Goal: Task Accomplishment & Management: Use online tool/utility

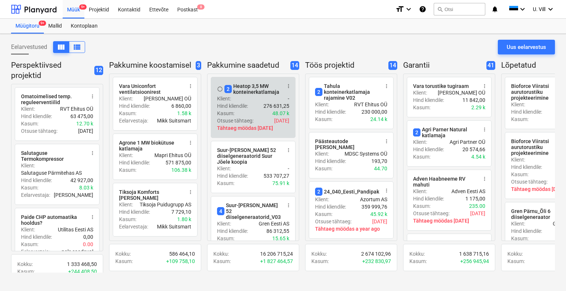
click at [256, 118] on div "Otsuse tähtaeg : [DATE]" at bounding box center [253, 120] width 72 height 7
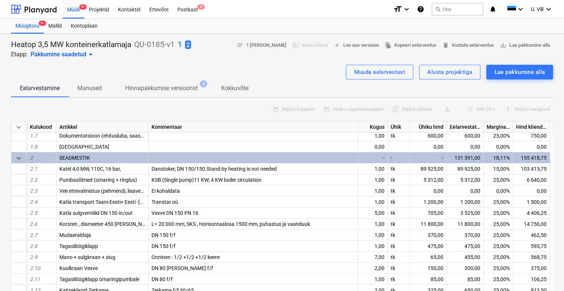
scroll to position [34, 0]
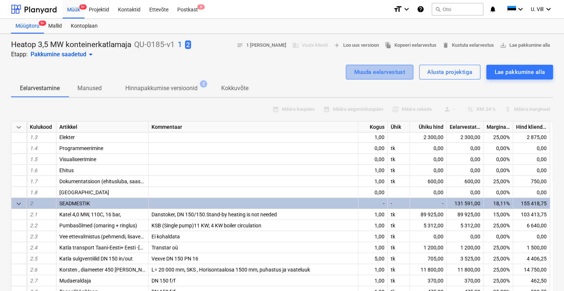
click at [378, 75] on div "Muuda eelarvestust" at bounding box center [379, 72] width 51 height 10
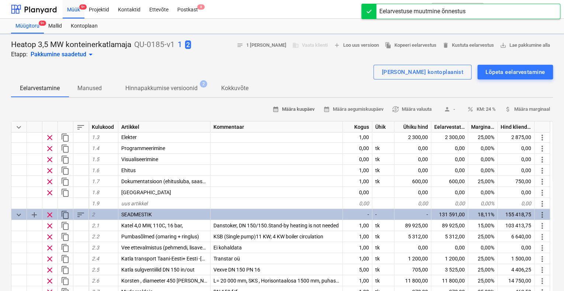
type textarea "x"
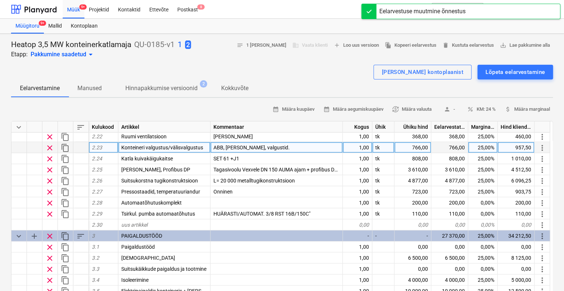
scroll to position [393, 0]
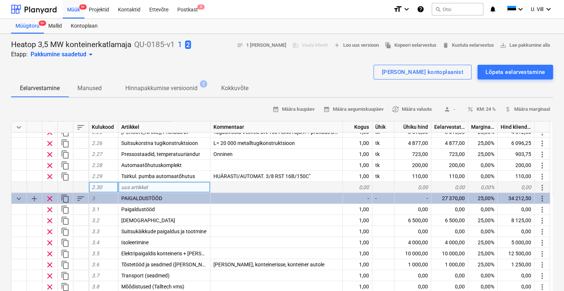
click at [168, 186] on div "uus artikkel" at bounding box center [164, 187] width 92 height 11
type input "Sensorex gaasilekke andur ON/OFF"
click at [362, 186] on div "0,00" at bounding box center [357, 187] width 29 height 11
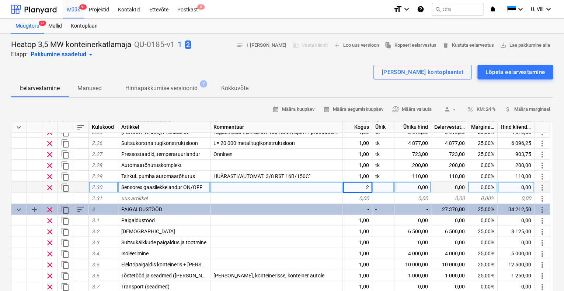
type textarea "x"
click at [383, 186] on div at bounding box center [383, 187] width 22 height 11
type input "tk"
type textarea "x"
click at [423, 186] on div "0,00" at bounding box center [412, 187] width 37 height 11
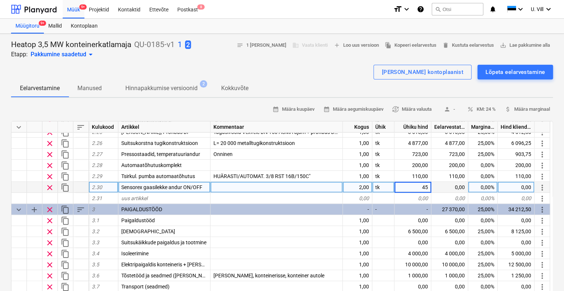
type input "450"
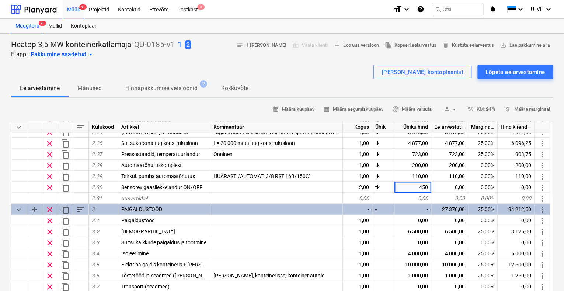
type textarea "x"
click at [362, 73] on div "[PERSON_NAME] kontoplaanist Lõpeta eelarvestamine" at bounding box center [282, 72] width 542 height 15
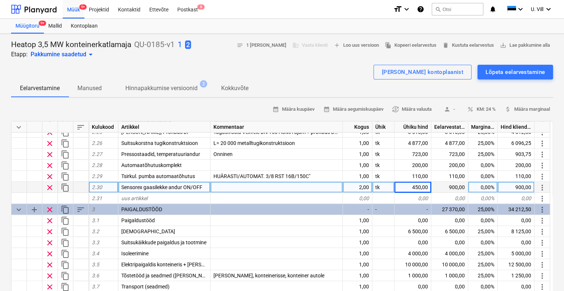
click at [246, 186] on div at bounding box center [276, 187] width 132 height 11
type input "P"
type input "L"
type input "P"
type input "Üks mõõtmissõlme, teine põleti juurse"
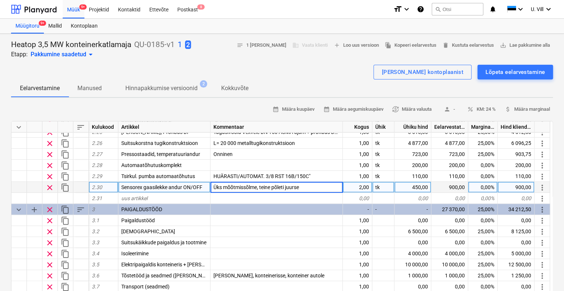
type textarea "x"
click at [367, 73] on div "[PERSON_NAME] kontoplaanist Lõpeta eelarvestamine" at bounding box center [282, 72] width 542 height 15
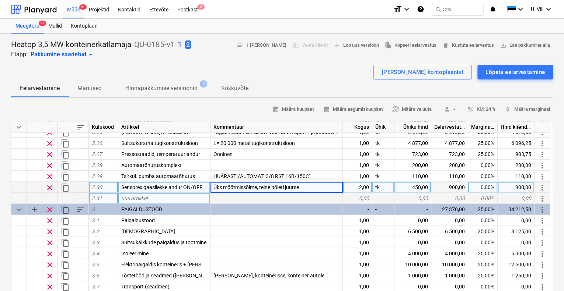
click at [166, 196] on div "uus artikkel" at bounding box center [164, 198] width 92 height 11
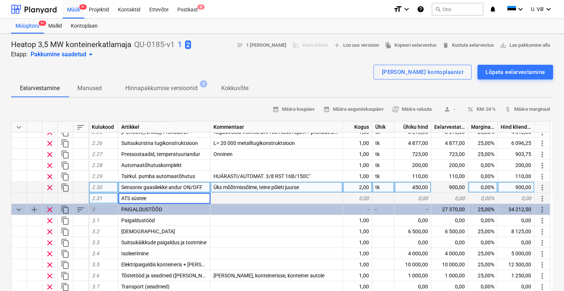
type input "ATS süsteem"
click at [218, 197] on div at bounding box center [276, 198] width 132 height 11
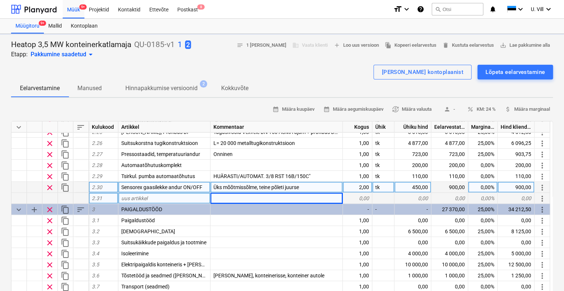
type textarea "x"
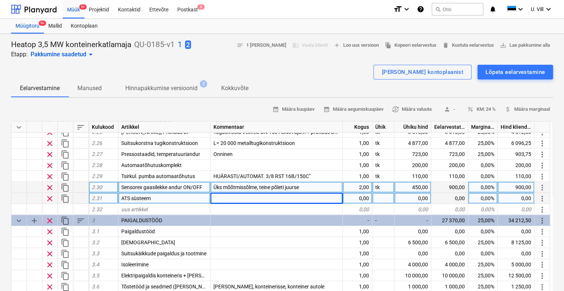
click at [218, 198] on div at bounding box center [276, 198] width 132 height 11
type input "Projekteerimine, seadmed, paigaldus . Litsensiga tegevus"
click at [265, 77] on div "[PERSON_NAME] kontoplaanist Lõpeta eelarvestamine" at bounding box center [282, 72] width 542 height 15
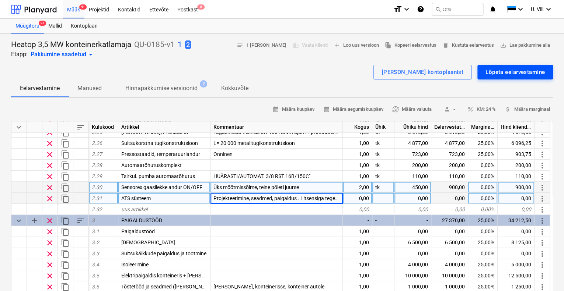
click at [506, 69] on div "Lõpeta eelarvestamine" at bounding box center [514, 72] width 59 height 10
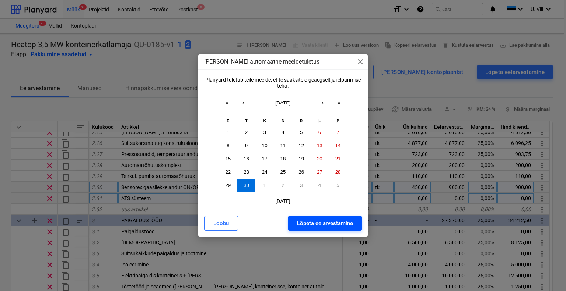
click at [341, 224] on div "Lõpeta eelarvestamine" at bounding box center [325, 224] width 56 height 10
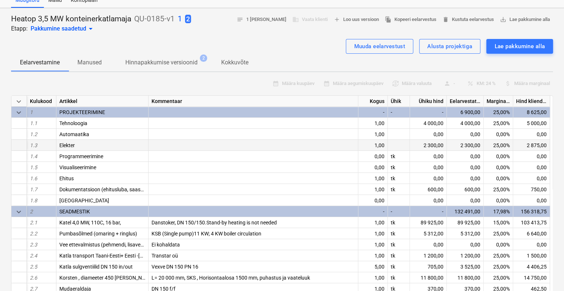
scroll to position [0, 0]
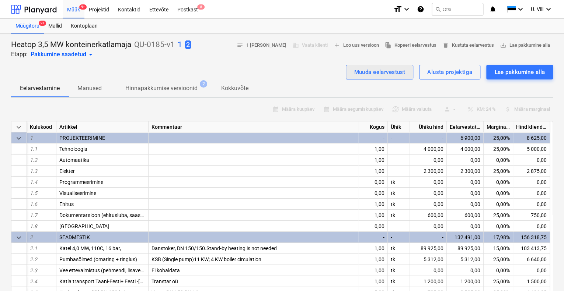
click at [394, 70] on div "Muuda eelarvestust" at bounding box center [379, 72] width 51 height 10
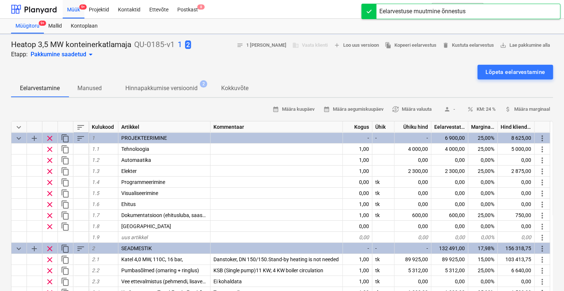
type textarea "x"
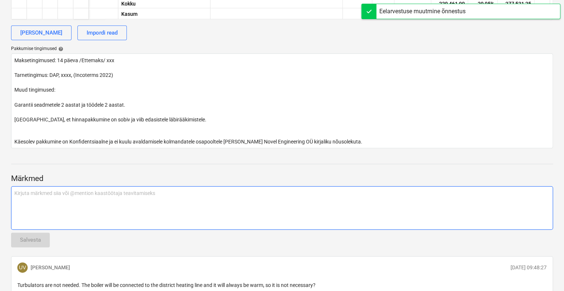
scroll to position [377, 0]
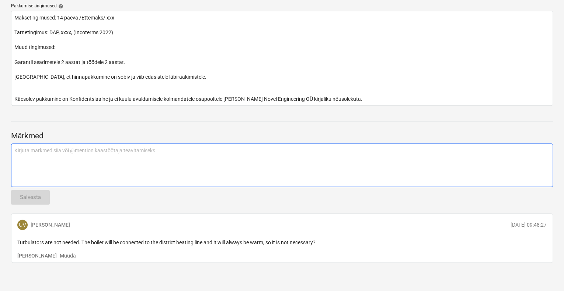
click at [156, 156] on div "Kirjuta märkmed siia või @mention kaastöötaja teavitamiseks ﻿" at bounding box center [282, 165] width 542 height 43
click at [14, 150] on div "two entrances" at bounding box center [282, 165] width 542 height 43
click at [127, 153] on p "container shall be equipped with two entrances" at bounding box center [281, 150] width 535 height 7
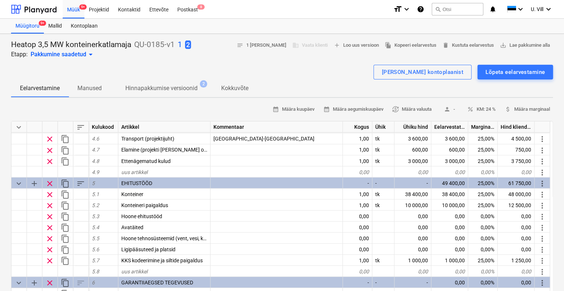
scroll to position [0, 0]
click at [500, 70] on div "Lõpeta eelarvestamine" at bounding box center [514, 72] width 59 height 10
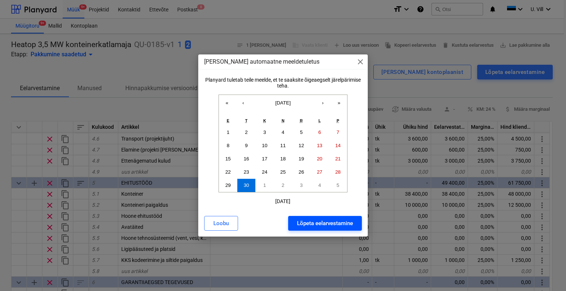
click at [317, 220] on div "Lõpeta eelarvestamine" at bounding box center [325, 224] width 56 height 10
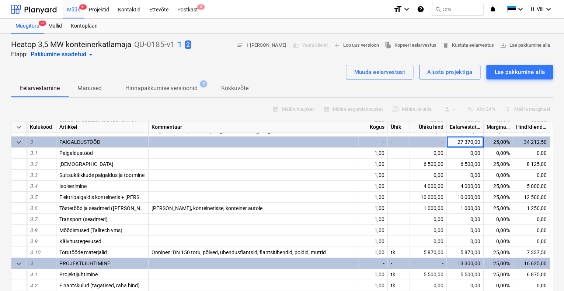
scroll to position [547, 0]
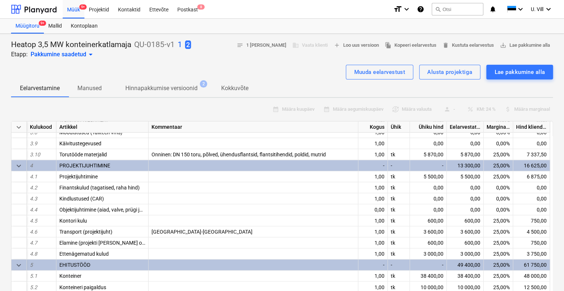
click at [310, 72] on div "Muuda eelarvestust Alusta projektiga Lae pakkumine alla" at bounding box center [282, 72] width 542 height 15
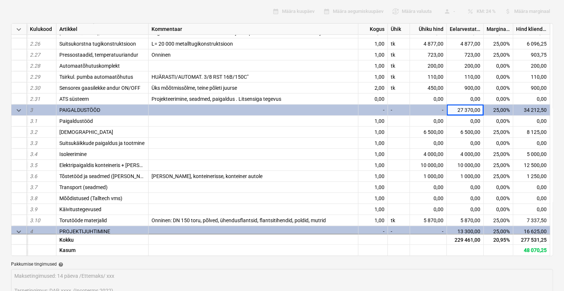
scroll to position [351, 0]
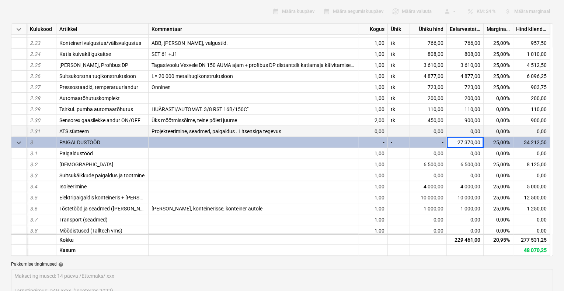
click at [281, 131] on span "Projekteerimine, seadmed, paigaldus . Litsensiga tegevus" at bounding box center [216, 132] width 130 height 6
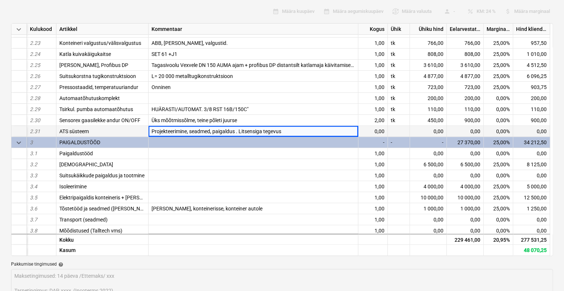
click at [283, 131] on div "Projekteerimine, seadmed, paigaldus . Litsensiga tegevus" at bounding box center [254, 131] width 210 height 11
click at [286, 132] on div "Projekteerimine, seadmed, paigaldus . Litsensiga tegevus" at bounding box center [254, 131] width 210 height 11
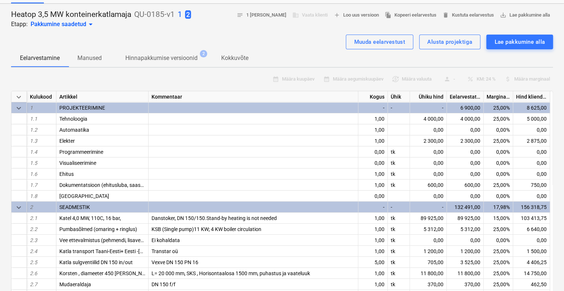
scroll to position [0, 0]
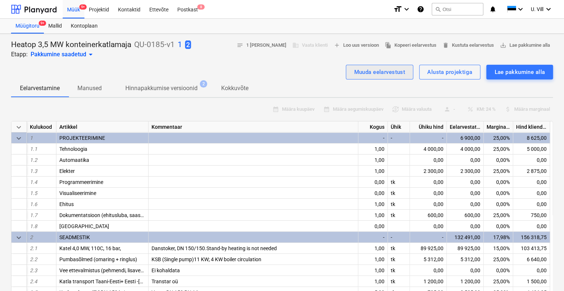
click at [391, 72] on div "Muuda eelarvestust" at bounding box center [379, 72] width 51 height 10
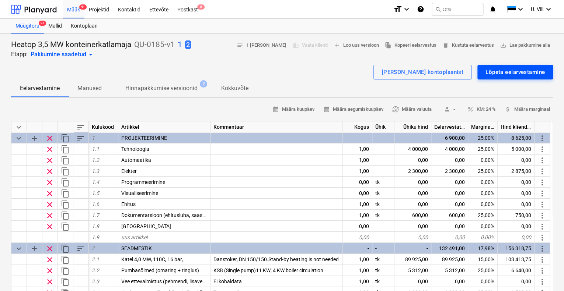
click at [509, 70] on div "Lõpeta eelarvestamine" at bounding box center [514, 72] width 59 height 10
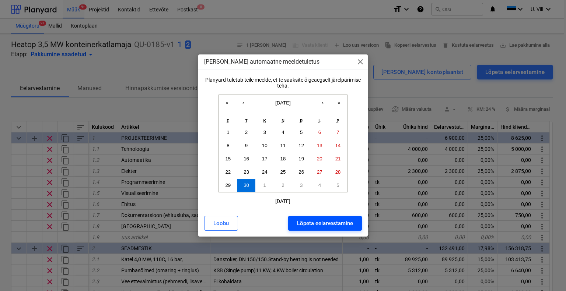
click at [327, 225] on div "Lõpeta eelarvestamine" at bounding box center [325, 224] width 56 height 10
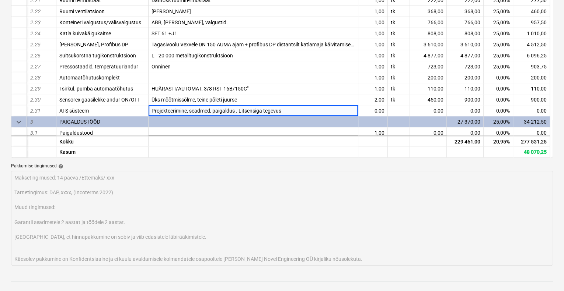
scroll to position [295, 0]
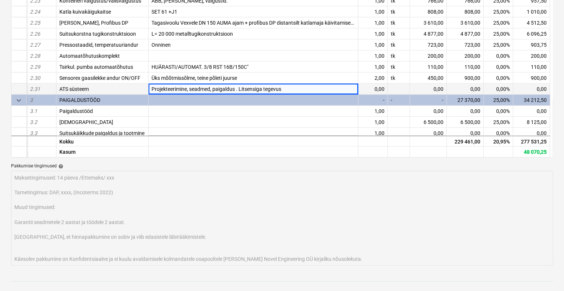
click at [377, 87] on div "0,00" at bounding box center [372, 89] width 29 height 11
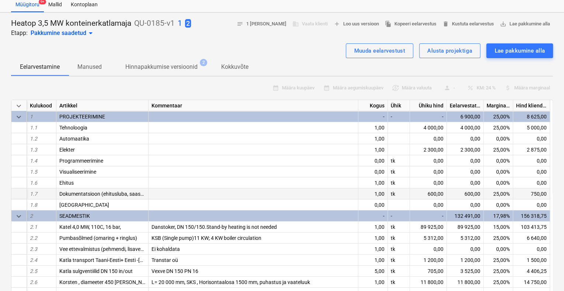
scroll to position [0, 0]
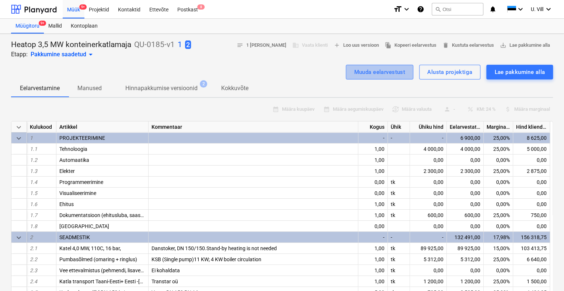
click at [391, 70] on div "Muuda eelarvestust" at bounding box center [379, 72] width 51 height 10
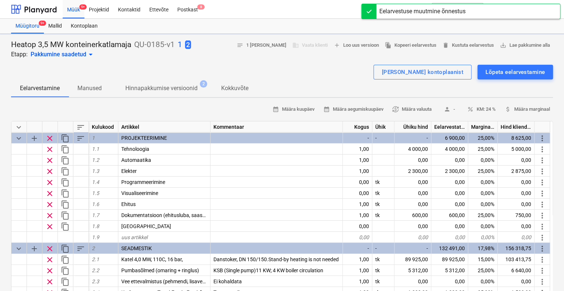
type textarea "x"
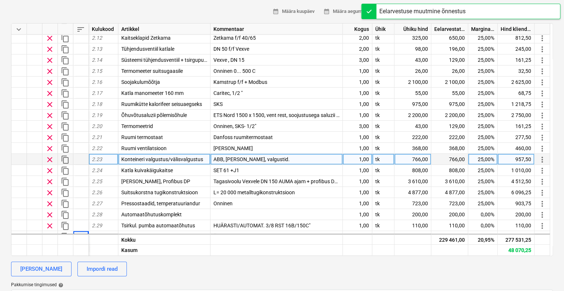
scroll to position [344, 0]
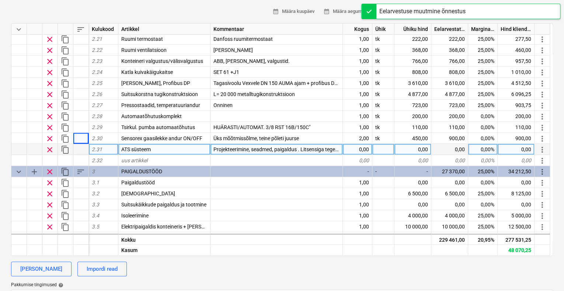
click at [377, 148] on div at bounding box center [383, 149] width 22 height 11
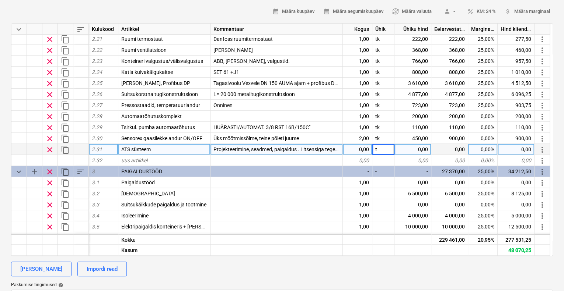
type input "tk"
type textarea "x"
click at [363, 147] on div "0,00" at bounding box center [357, 149] width 29 height 11
type input "1"
type textarea "x"
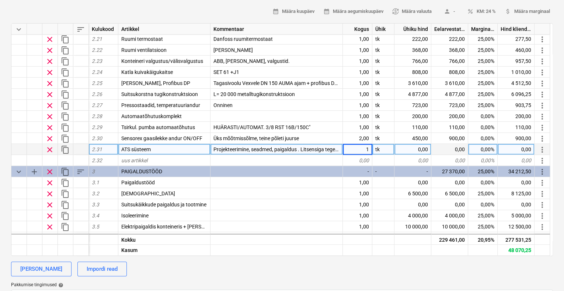
click at [420, 149] on div "0,00" at bounding box center [412, 149] width 37 height 11
type input "3000"
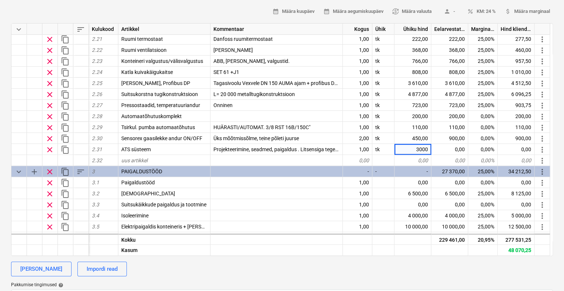
click at [202, 11] on div "calendar_month Määra kuupäev calendar_month Määra aegumiskuupäev currency_excha…" at bounding box center [282, 11] width 542 height 11
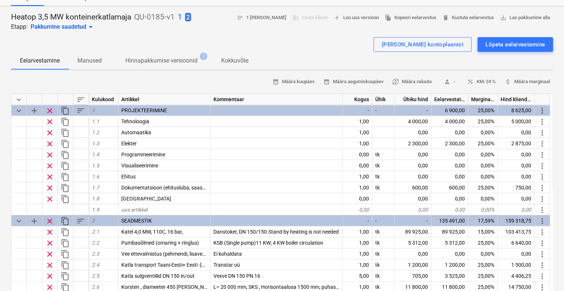
scroll to position [0, 0]
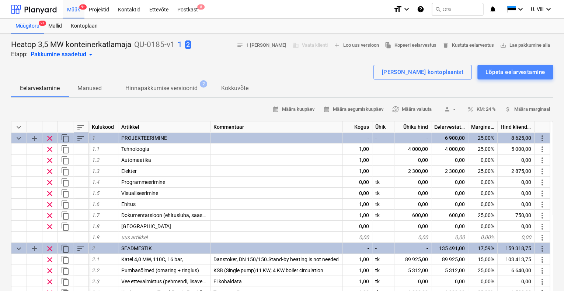
click at [510, 73] on div "Lõpeta eelarvestamine" at bounding box center [514, 72] width 59 height 10
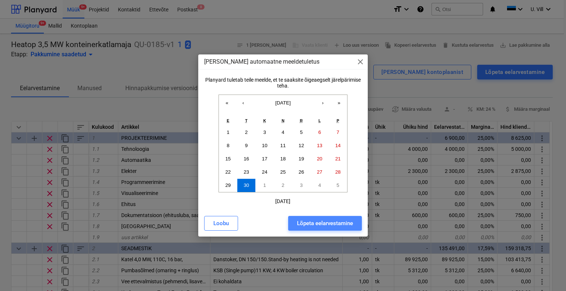
click at [333, 224] on div "Lõpeta eelarvestamine" at bounding box center [325, 224] width 56 height 10
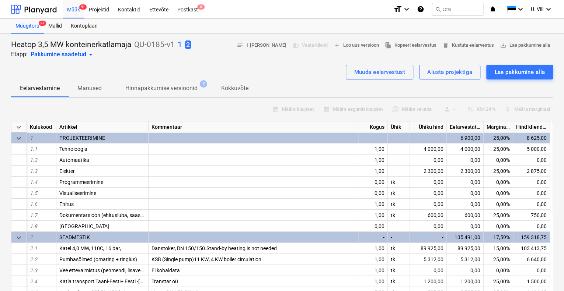
click at [312, 71] on div "Muuda eelarvestust Alusta projektiga Lae pakkumine alla" at bounding box center [282, 72] width 542 height 15
click at [368, 74] on div "Muuda eelarvestust" at bounding box center [379, 72] width 51 height 10
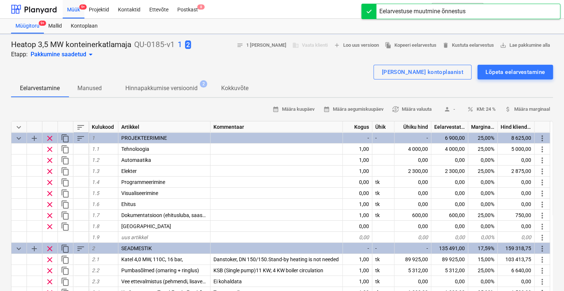
type textarea "x"
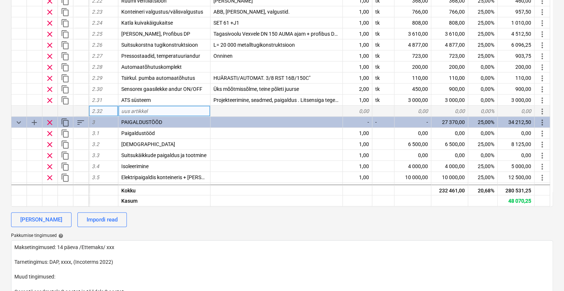
scroll to position [393, 0]
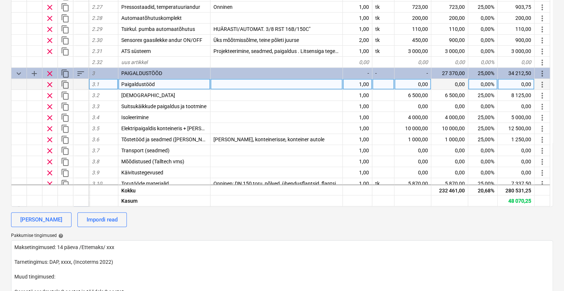
click at [234, 84] on div at bounding box center [276, 84] width 132 height 11
type input "NB !!! Konteineri majutus seadmete paigaldusperioodil"
type textarea "x"
click at [362, 83] on div "1,00" at bounding box center [357, 84] width 29 height 11
click at [385, 82] on div at bounding box center [383, 84] width 22 height 11
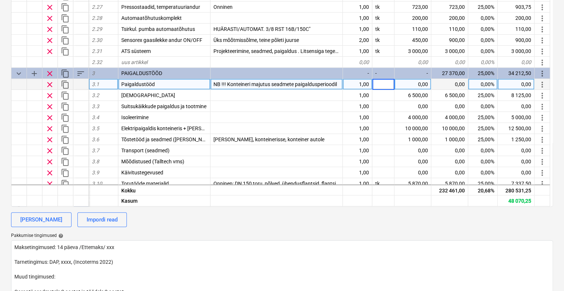
click at [362, 83] on div "1,00" at bounding box center [357, 84] width 29 height 11
type input "2"
type textarea "x"
click at [380, 83] on div at bounding box center [383, 84] width 22 height 11
type input "k"
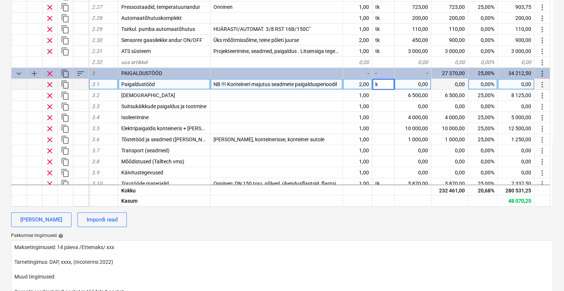
type textarea "x"
click at [361, 83] on div "2,00" at bounding box center [357, 84] width 29 height 11
type input "3"
type textarea "x"
click at [381, 83] on div "k" at bounding box center [383, 84] width 22 height 11
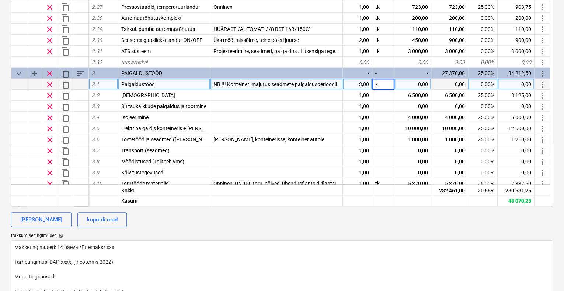
click at [381, 83] on input "k" at bounding box center [383, 84] width 22 height 11
type input "kuud"
type textarea "x"
click at [421, 83] on div "0,00" at bounding box center [412, 84] width 37 height 11
type input "700"
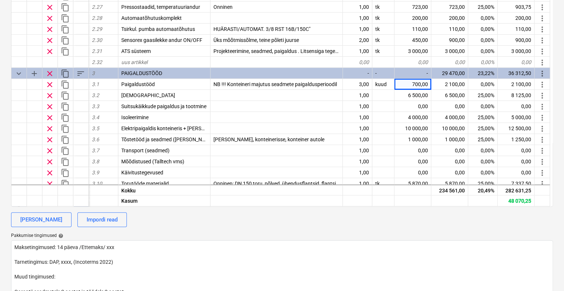
click at [433, 221] on div "[PERSON_NAME] Impordi read" at bounding box center [282, 220] width 542 height 15
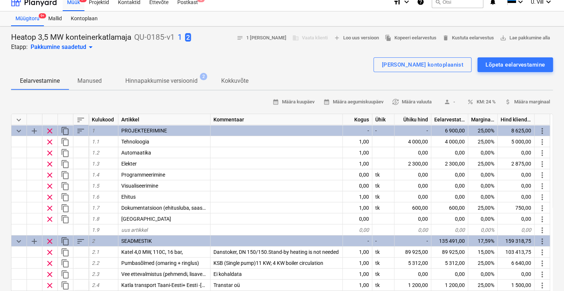
scroll to position [0, 0]
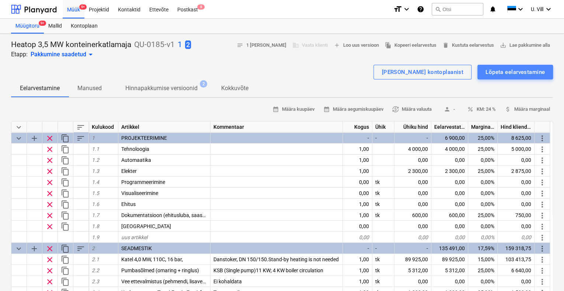
click at [508, 69] on div "Lõpeta eelarvestamine" at bounding box center [514, 72] width 59 height 10
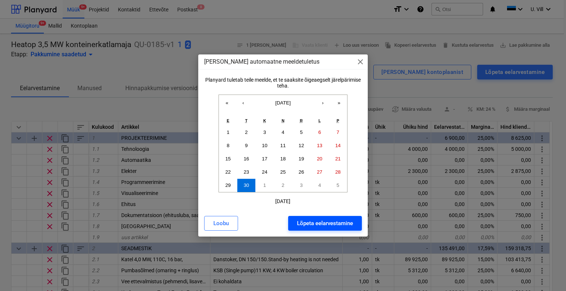
click at [340, 225] on div "Lõpeta eelarvestamine" at bounding box center [325, 224] width 56 height 10
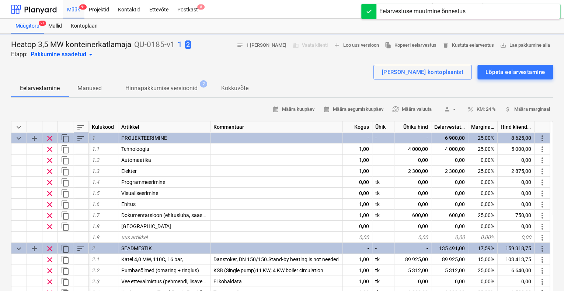
type textarea "x"
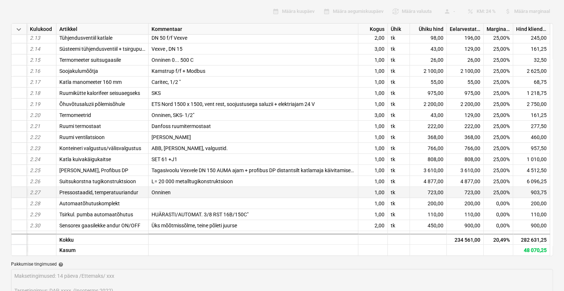
scroll to position [344, 0]
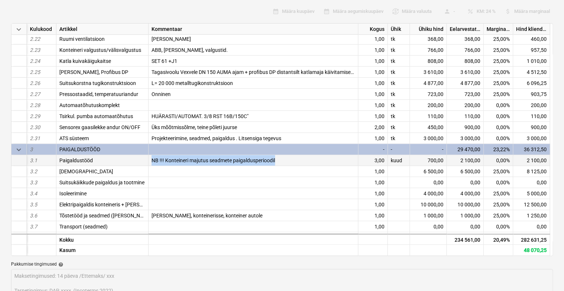
drag, startPoint x: 277, startPoint y: 159, endPoint x: 153, endPoint y: 155, distance: 124.2
click at [153, 155] on div "NB !!! Konteineri majutus seadmete paigaldusperioodil" at bounding box center [254, 160] width 210 height 11
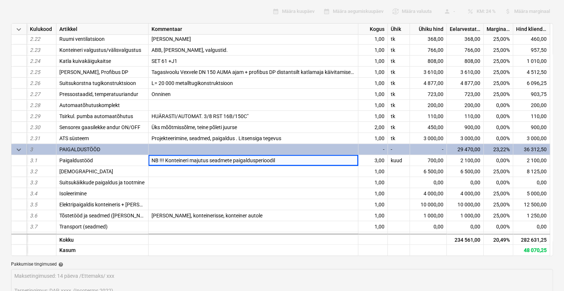
click at [213, 9] on div "calendar_month Määra kuupäev calendar_month Määra aegumiskuupäev currency_excha…" at bounding box center [282, 11] width 542 height 11
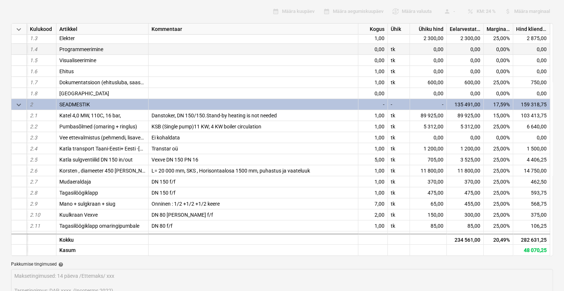
scroll to position [49, 0]
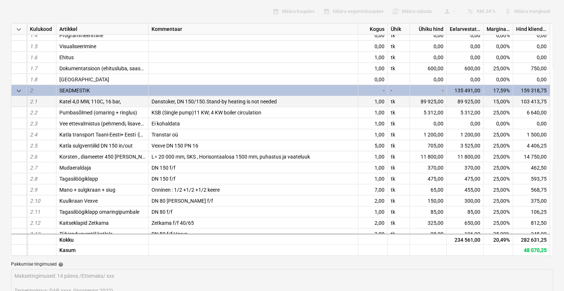
click at [436, 101] on div "89 925,00" at bounding box center [428, 101] width 37 height 11
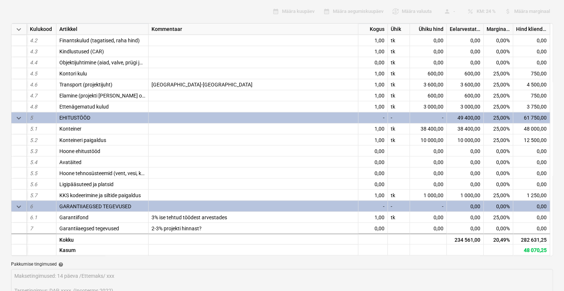
scroll to position [147, 0]
